Goal: Ask a question

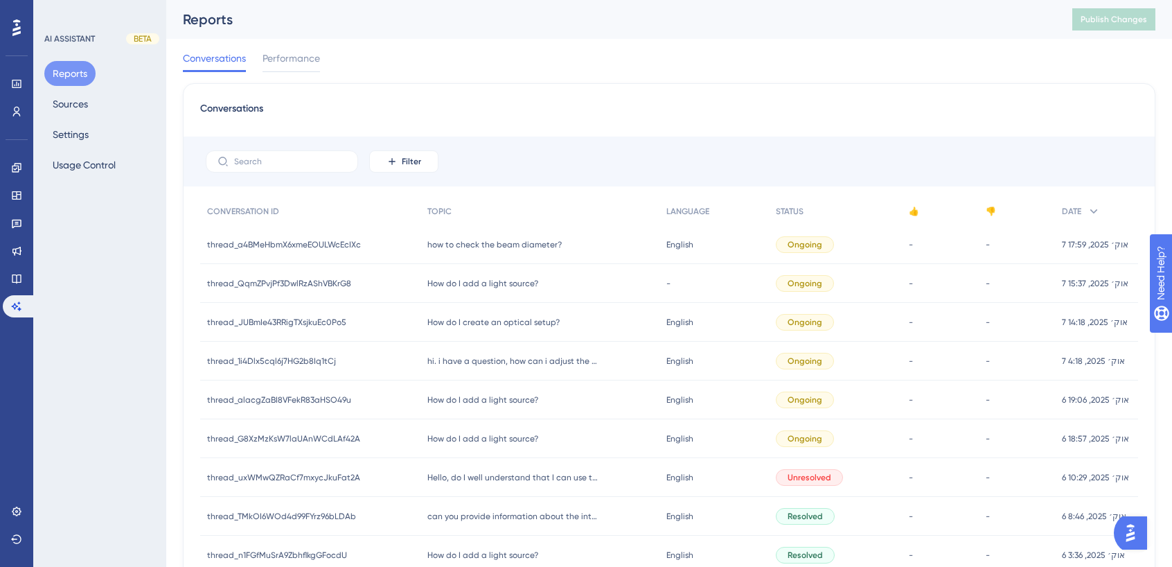
click at [457, 239] on span "how to check the beam diameter?" at bounding box center [495, 244] width 134 height 11
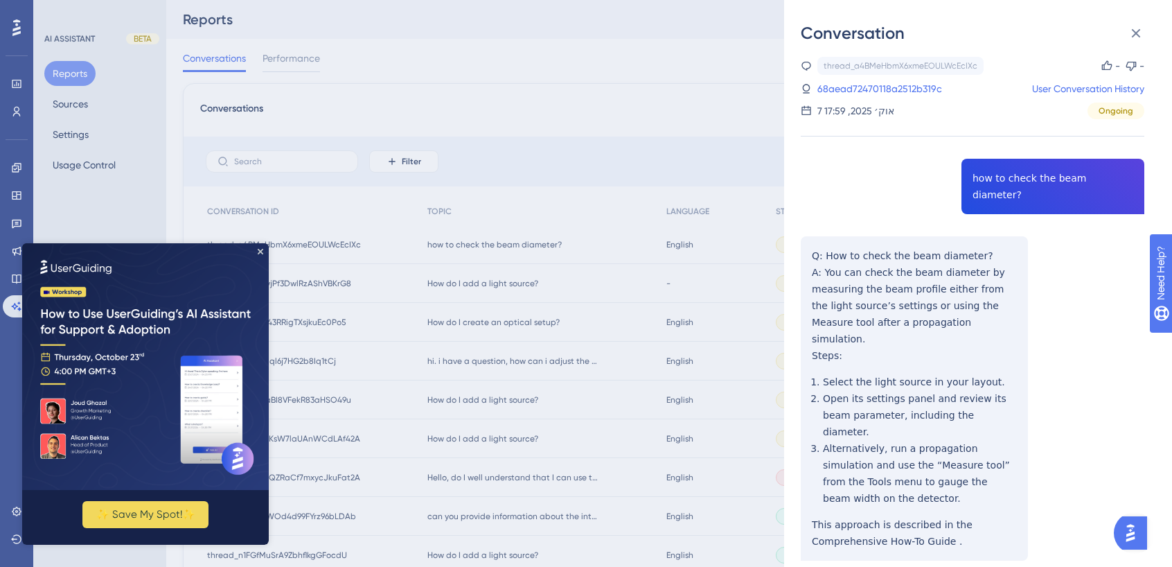
scroll to position [7, 0]
click at [538, 361] on div "Conversation thread_a4BMeHbmX6xmeEOULWcEcIXc Copy - - 68aead72470118a2512b319c …" at bounding box center [586, 283] width 1172 height 567
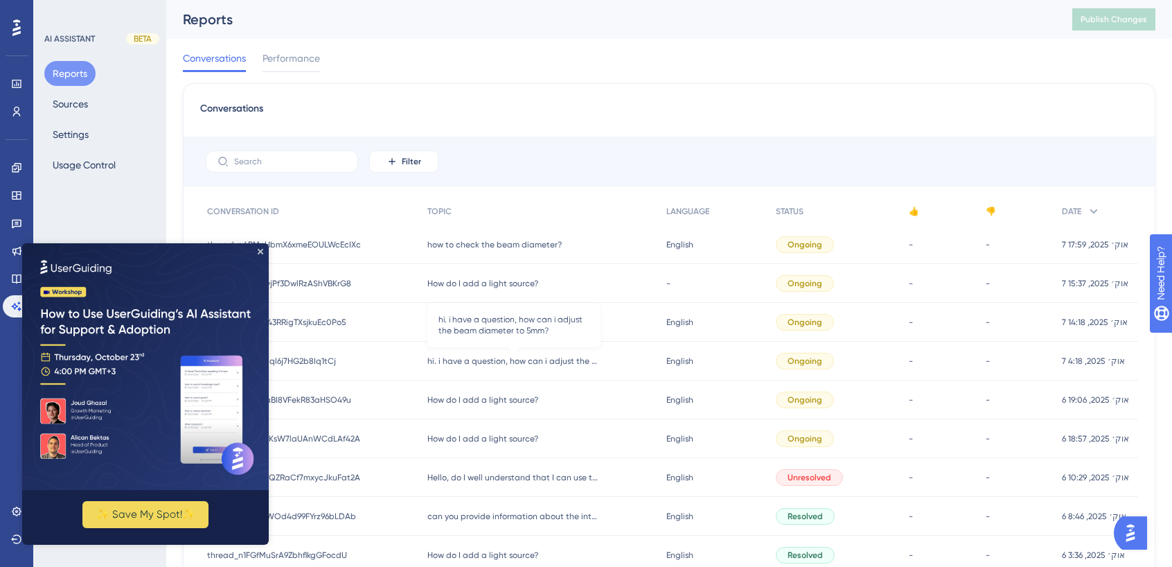
click at [538, 361] on span "hi. i have a question, how can i adjust the beam diameter to 5mm?" at bounding box center [514, 360] width 173 height 11
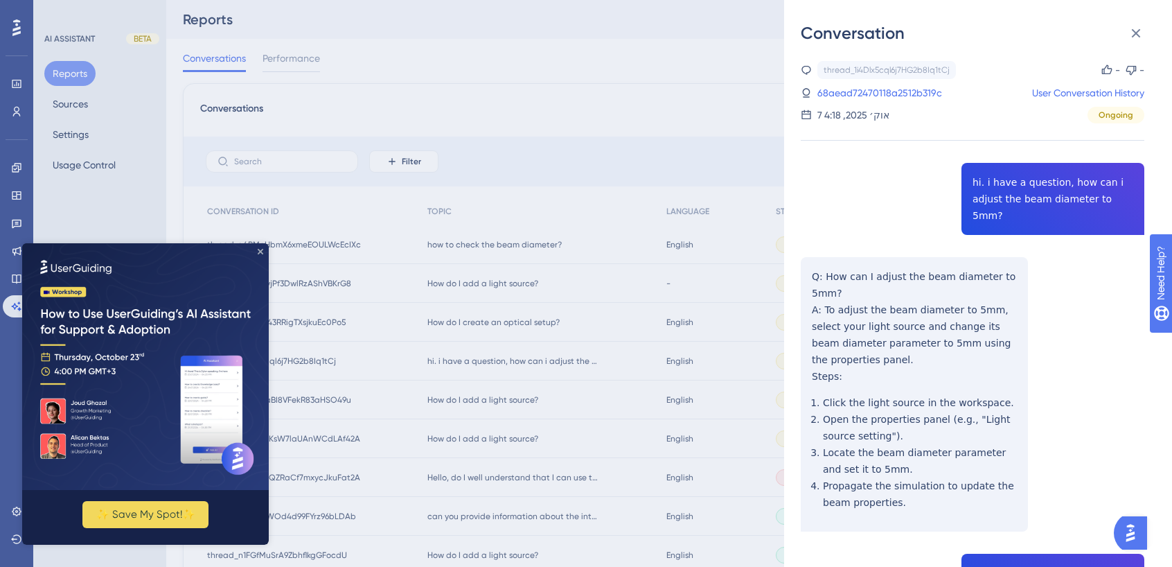
click at [260, 252] on icon "Close Preview" at bounding box center [261, 252] width 6 height 6
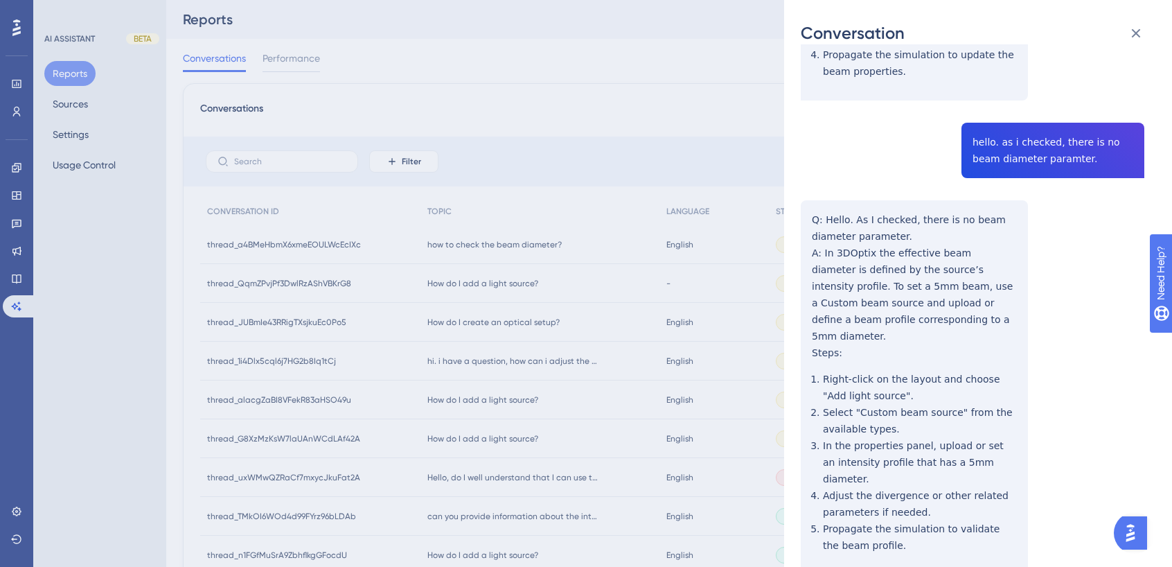
scroll to position [0, 0]
